Goal: Task Accomplishment & Management: Manage account settings

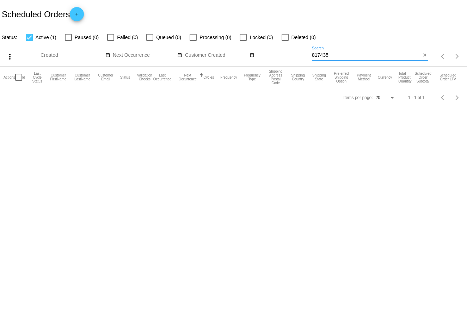
click at [328, 54] on input "817435" at bounding box center [366, 55] width 109 height 6
type input "[PERSON_NAME]"
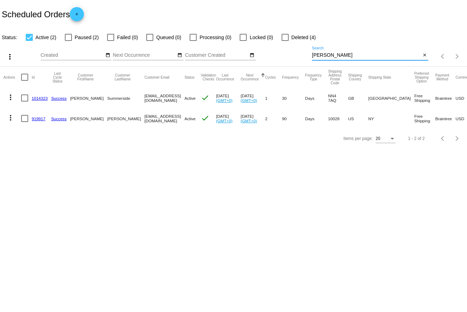
click at [11, 119] on mat-icon "more_vert" at bounding box center [10, 117] width 8 height 8
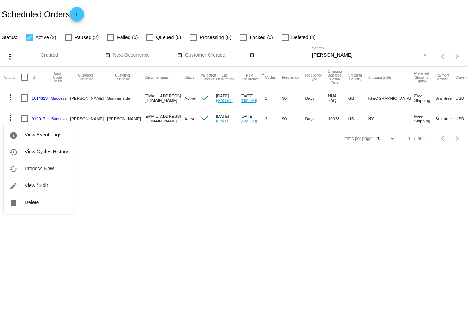
click at [39, 118] on div "info View Event Logs history View Cycles History cached Process Now edit View /…" at bounding box center [39, 162] width 70 height 104
click at [37, 118] on div "info View Event Logs history View Cycles History cached Process Now edit View /…" at bounding box center [39, 162] width 70 height 104
click at [87, 153] on div at bounding box center [233, 156] width 467 height 312
click at [33, 113] on mat-cell "919917" at bounding box center [41, 118] width 19 height 20
click at [35, 117] on link "919917" at bounding box center [39, 118] width 14 height 5
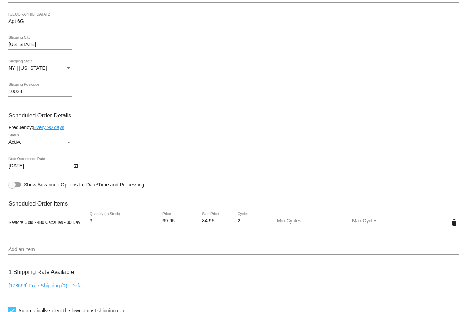
scroll to position [303, 0]
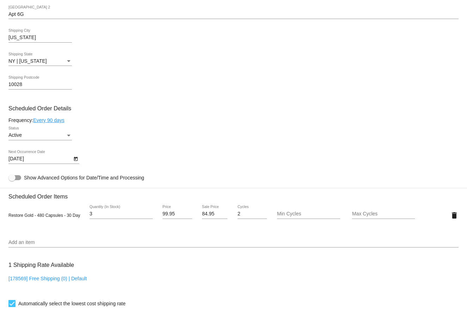
click at [59, 136] on div "Active" at bounding box center [36, 135] width 57 height 6
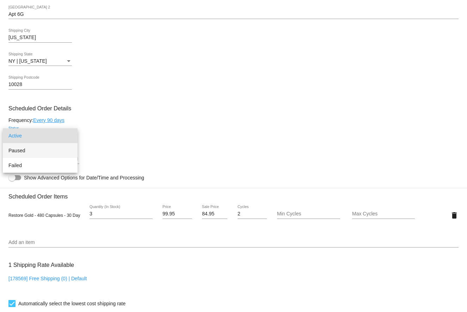
click at [37, 149] on span "Paused" at bounding box center [39, 150] width 63 height 15
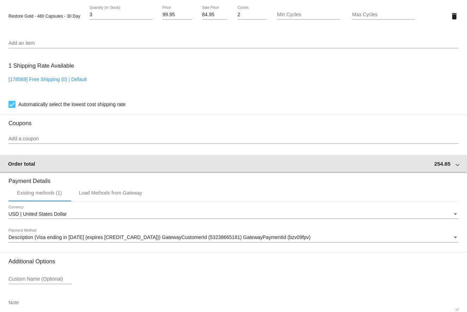
scroll to position [542, 0]
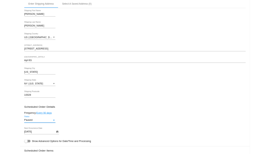
scroll to position [255, 0]
